Goal: Transaction & Acquisition: Book appointment/travel/reservation

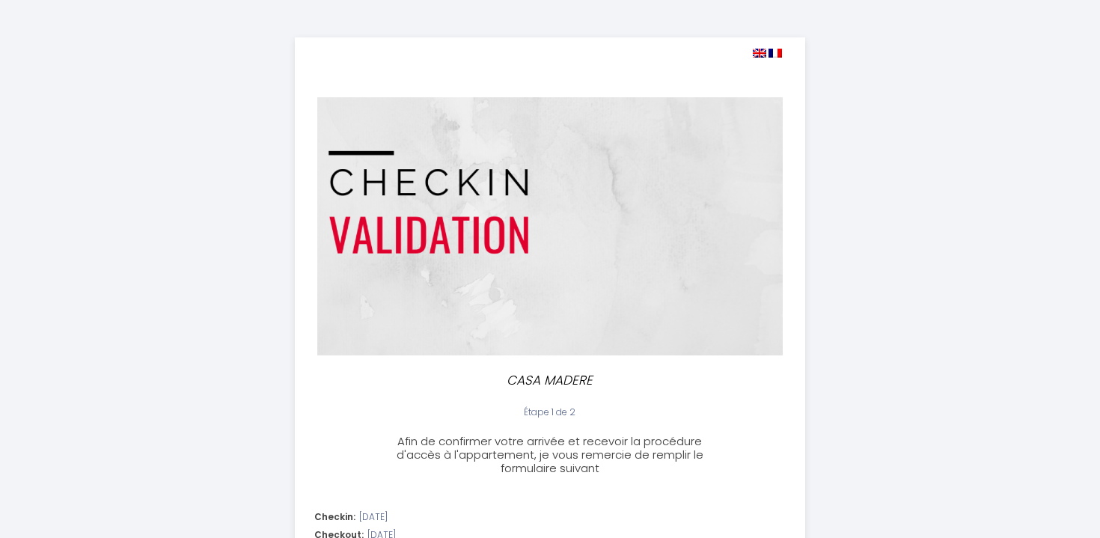
select select "20:00"
select select "10:00"
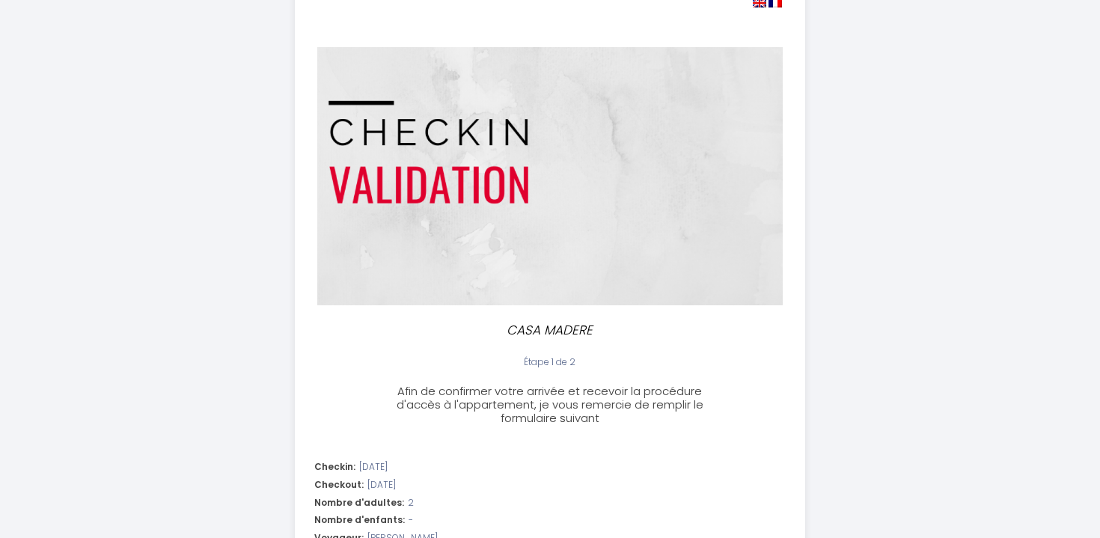
scroll to position [49, 0]
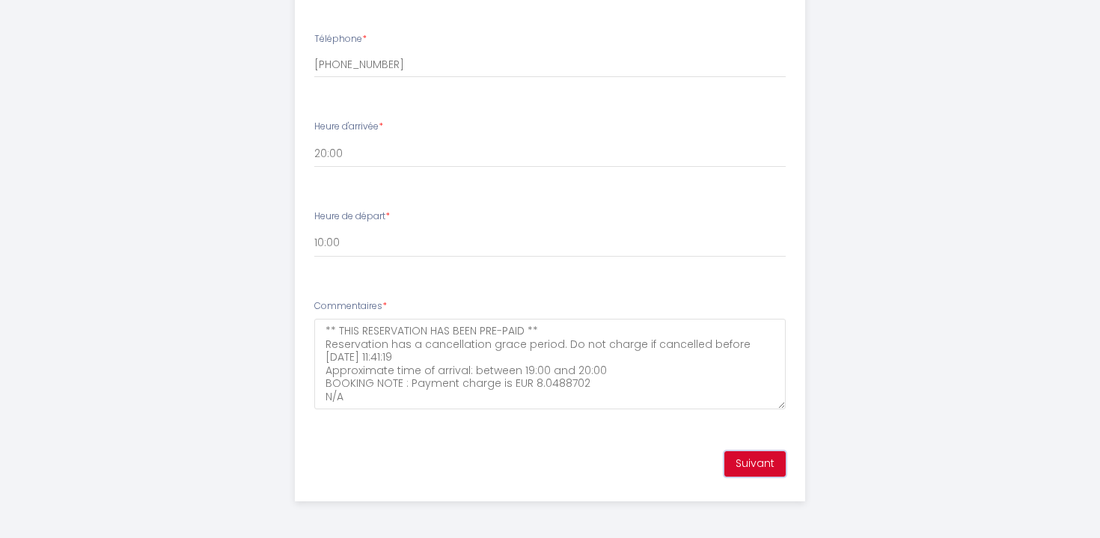
click at [753, 461] on button "Suivant" at bounding box center [754, 463] width 61 height 25
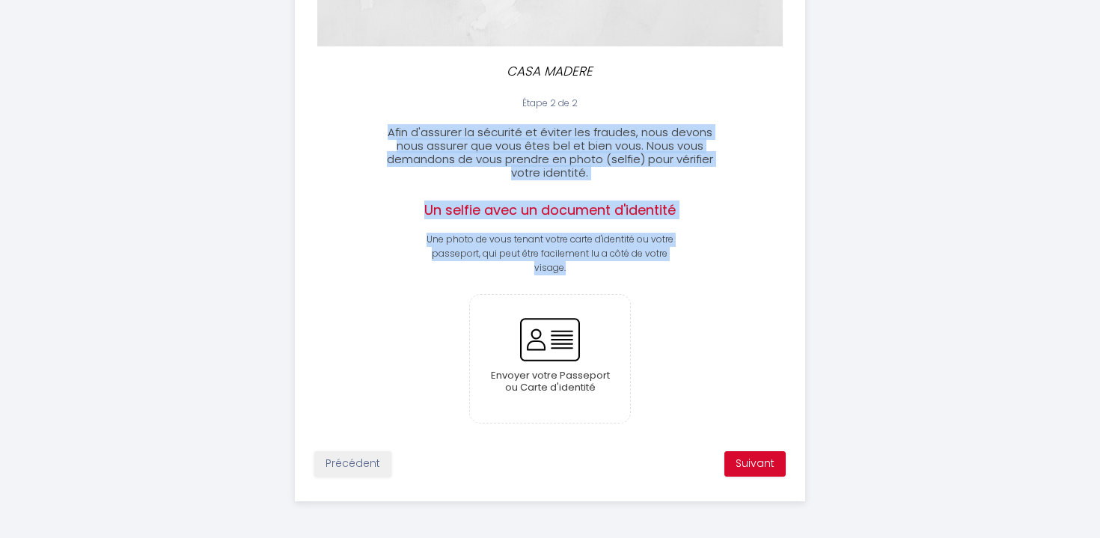
drag, startPoint x: 391, startPoint y: 125, endPoint x: 665, endPoint y: 269, distance: 310.3
click at [665, 269] on div "Étape 2 de 2 Afin d'assurer la sécurité et éviter les fraudes, nous devons nous…" at bounding box center [551, 291] width 510 height 389
copy div "Afin d'assurer la sécurité et éviter les fraudes, nous devons nous assurer que …"
click at [798, 156] on div "Étape 2 de 2 Afin d'assurer la sécurité et éviter les fraudes, nous devons nous…" at bounding box center [550, 138] width 529 height 83
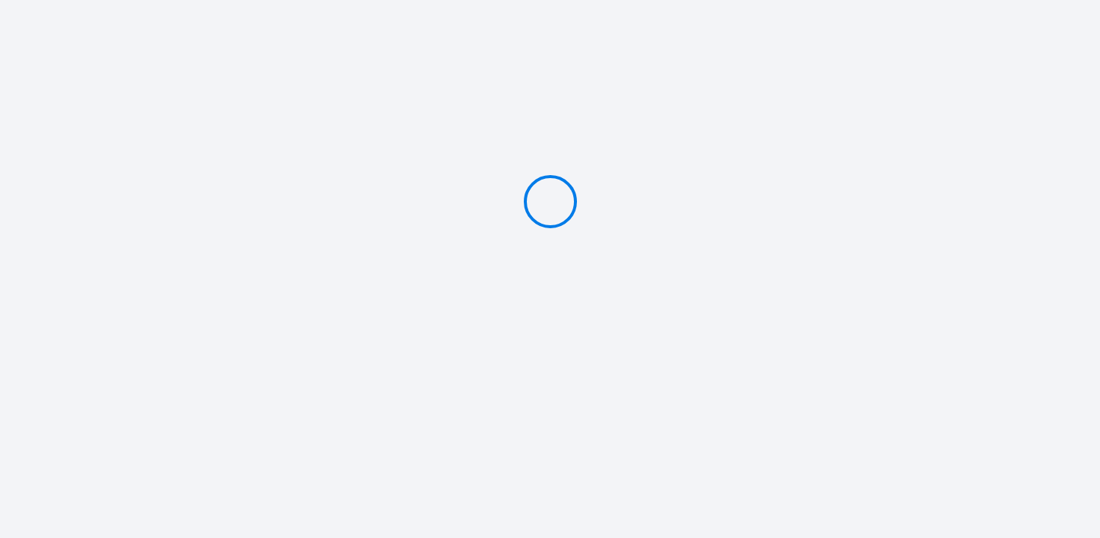
type input "Deposit 300 €"
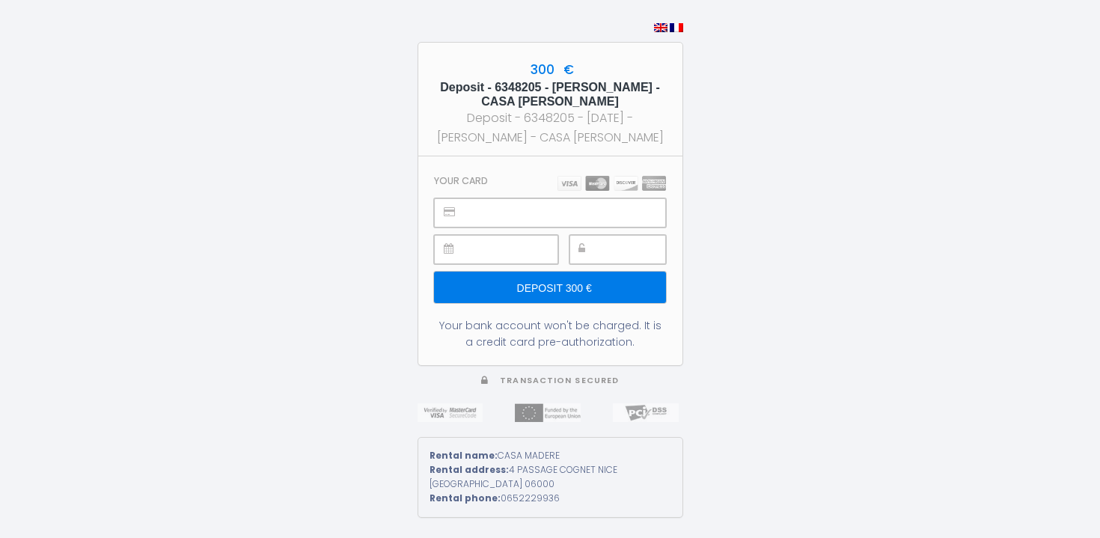
click at [560, 294] on input "Deposit 300 €" at bounding box center [549, 287] width 231 height 31
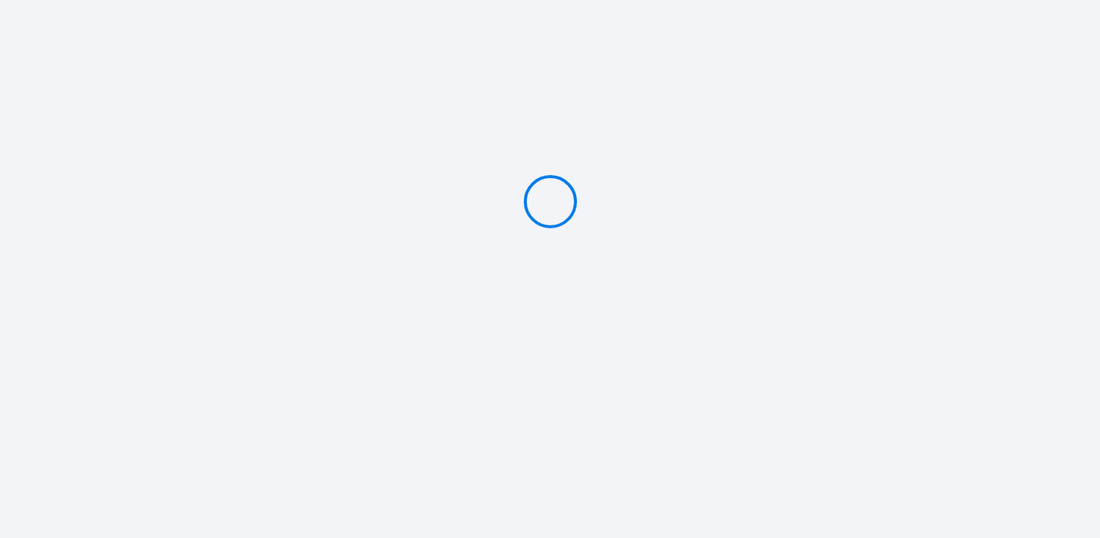
type input "Deposit 300 €"
